Goal: Information Seeking & Learning: Check status

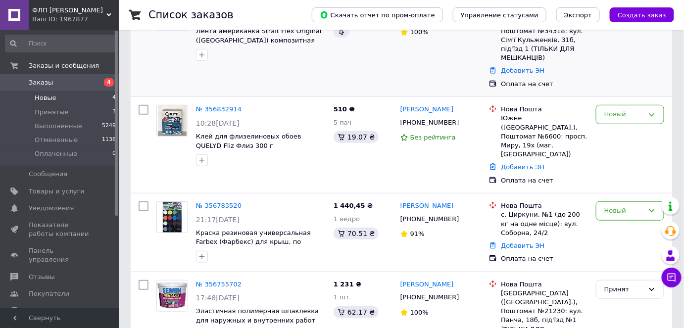
scroll to position [155, 0]
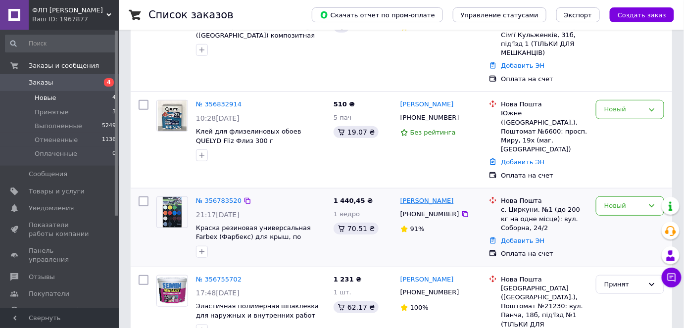
click at [413, 196] on link "[PERSON_NAME]" at bounding box center [426, 200] width 53 height 9
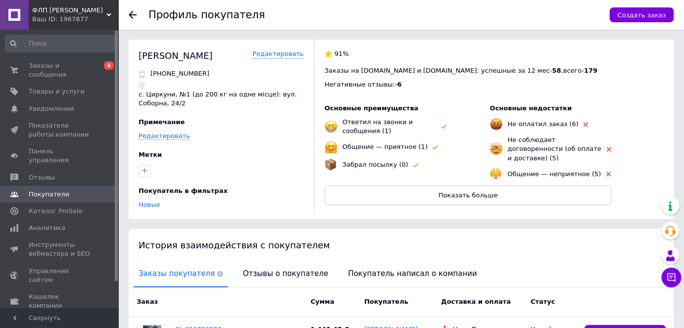
click at [132, 15] on use at bounding box center [133, 15] width 8 height 8
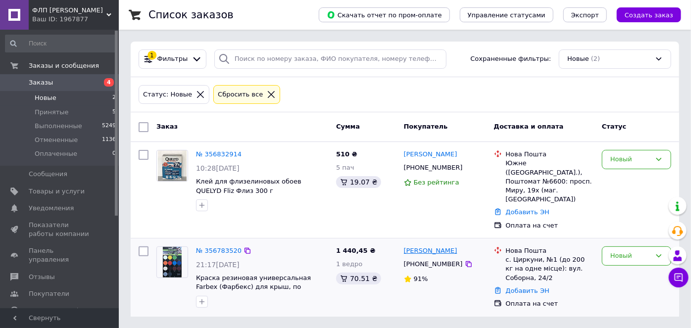
click at [457, 246] on link "[PERSON_NAME]" at bounding box center [430, 250] width 53 height 9
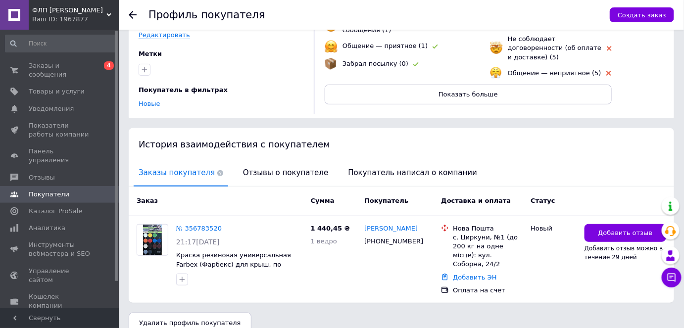
scroll to position [105, 0]
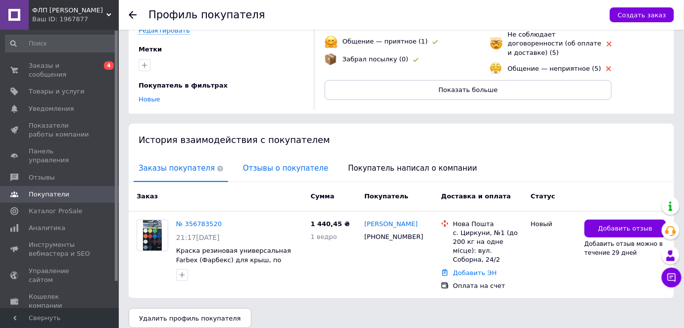
click at [290, 166] on span "Отзывы о покупателе" at bounding box center [285, 168] width 95 height 25
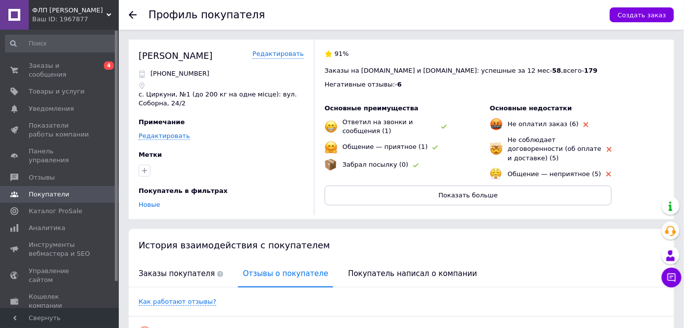
scroll to position [0, 0]
click at [131, 14] on icon at bounding box center [133, 15] width 8 height 8
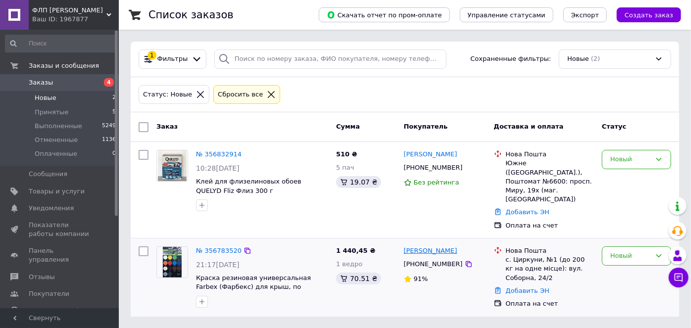
click at [446, 246] on link "[PERSON_NAME]" at bounding box center [430, 250] width 53 height 9
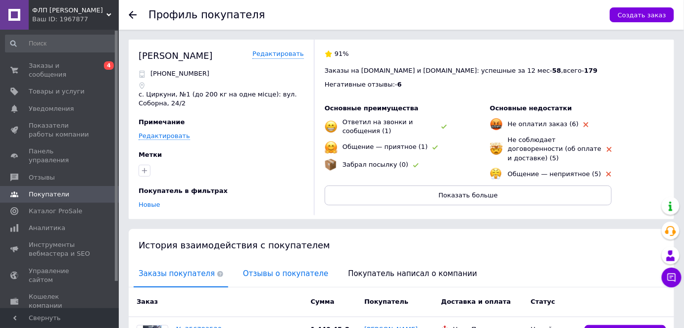
click at [248, 276] on span "Отзывы о покупателе" at bounding box center [285, 273] width 95 height 25
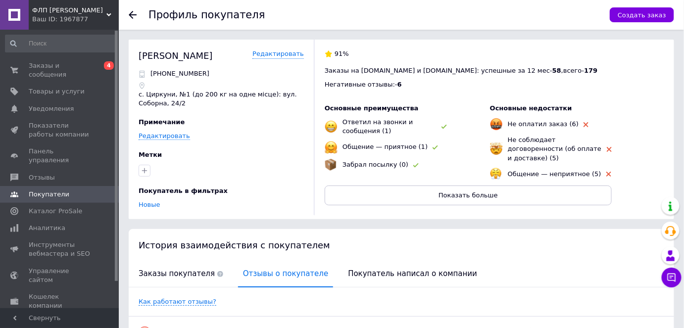
click at [134, 12] on icon at bounding box center [133, 15] width 8 height 8
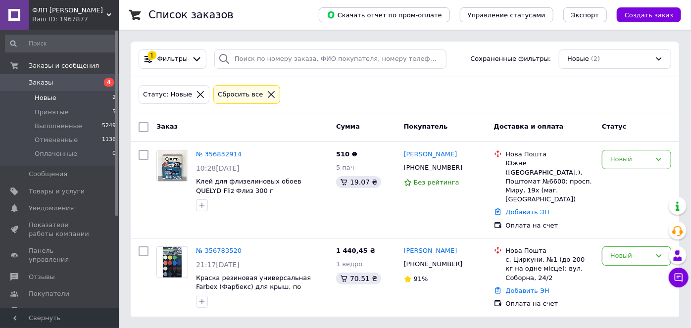
click at [37, 98] on span "Новые" at bounding box center [46, 98] width 22 height 9
click at [94, 97] on li "Новые 2" at bounding box center [61, 98] width 122 height 14
